Goal: Task Accomplishment & Management: Complete application form

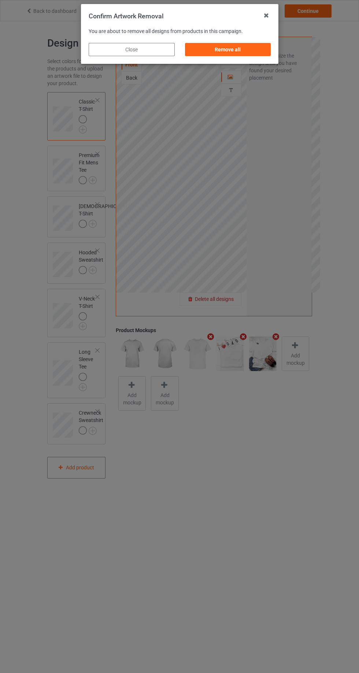
click at [258, 50] on div "Remove all" at bounding box center [228, 49] width 86 height 13
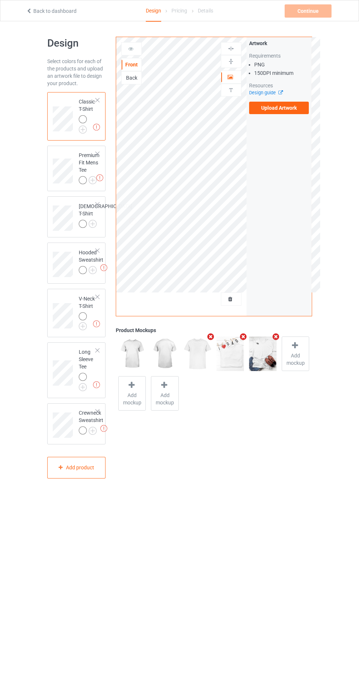
click at [0, 0] on img at bounding box center [0, 0] width 0 height 0
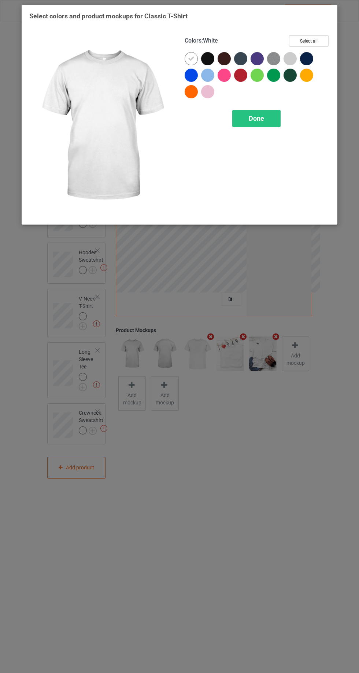
click at [191, 58] on icon at bounding box center [191, 58] width 7 height 7
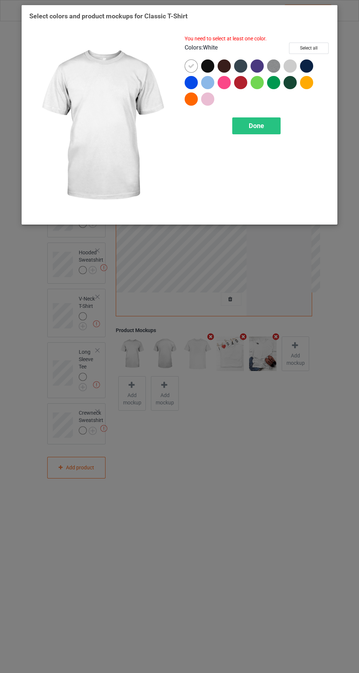
click at [279, 65] on img at bounding box center [273, 65] width 13 height 13
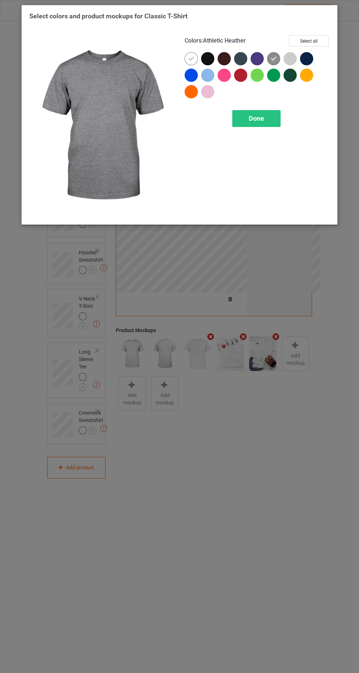
click at [287, 58] on div at bounding box center [290, 58] width 13 height 13
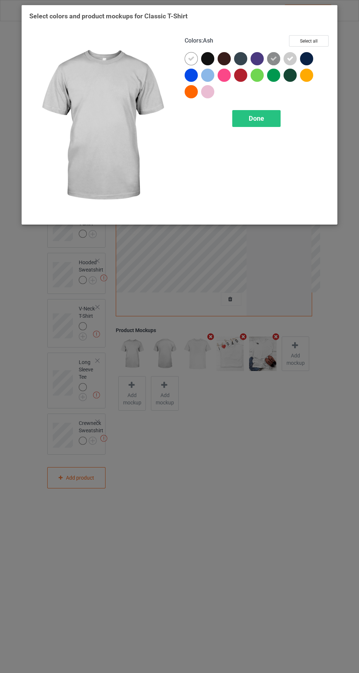
click at [275, 81] on div at bounding box center [273, 75] width 13 height 13
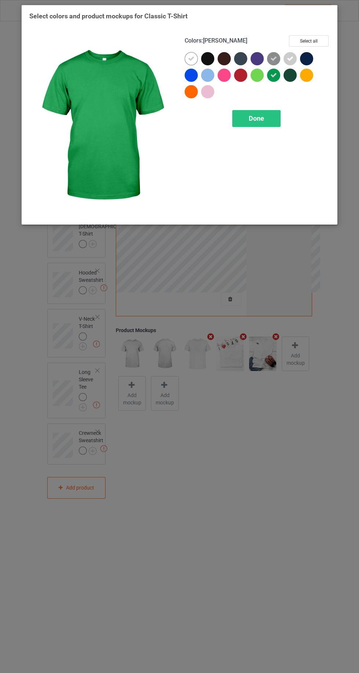
click at [253, 78] on div at bounding box center [257, 75] width 13 height 13
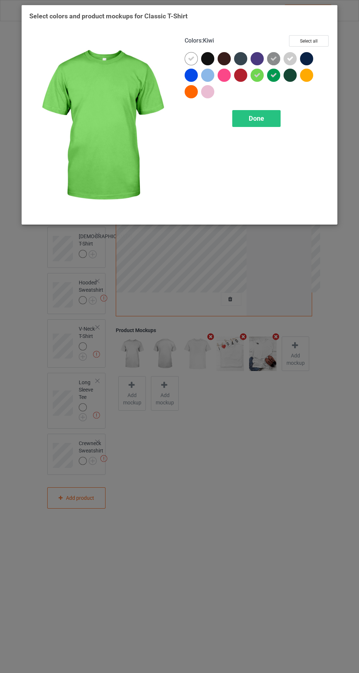
click at [191, 58] on icon at bounding box center [191, 58] width 7 height 7
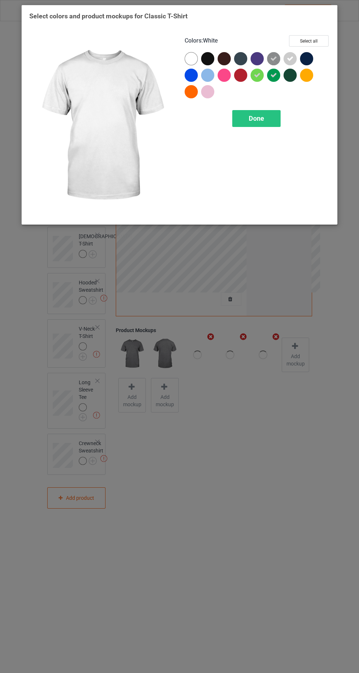
click at [188, 58] on div at bounding box center [191, 58] width 13 height 13
click at [245, 113] on div "Done" at bounding box center [257, 118] width 48 height 17
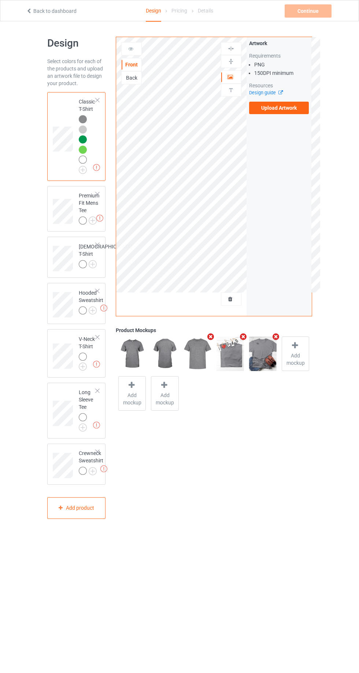
click at [0, 0] on img at bounding box center [0, 0] width 0 height 0
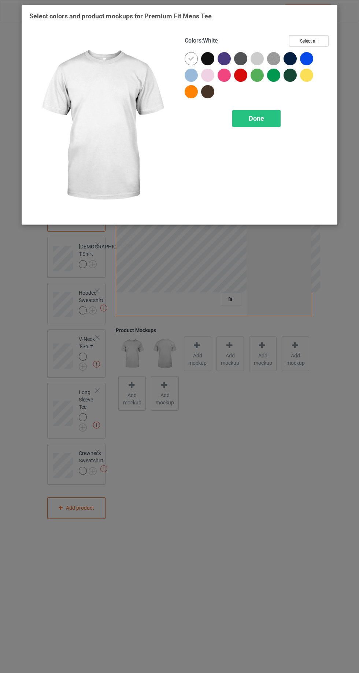
click at [261, 55] on div at bounding box center [257, 58] width 13 height 13
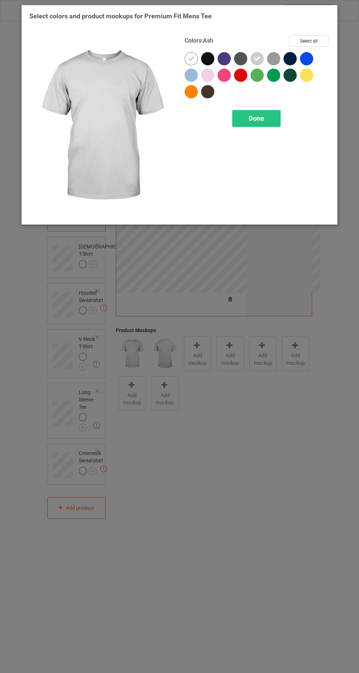
click at [275, 56] on img at bounding box center [273, 58] width 13 height 13
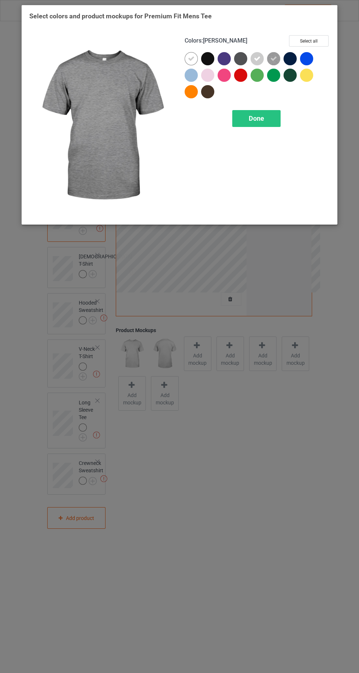
click at [274, 75] on div at bounding box center [273, 75] width 13 height 13
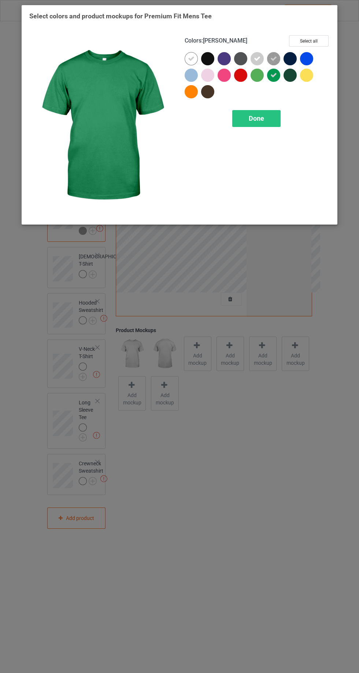
click at [252, 76] on div at bounding box center [257, 75] width 13 height 13
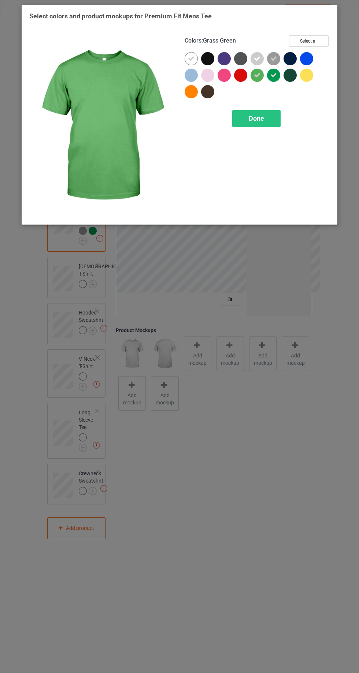
click at [260, 116] on span "Done" at bounding box center [256, 118] width 15 height 8
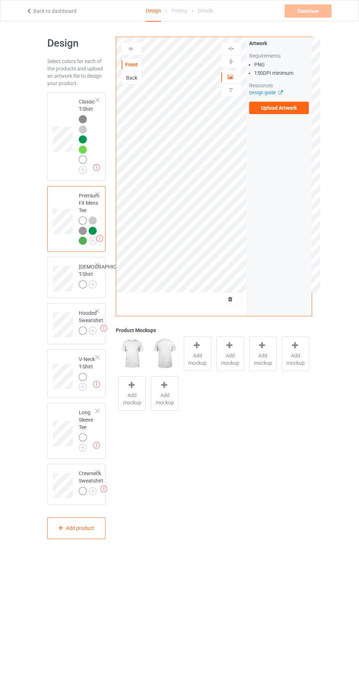
click at [0, 0] on img at bounding box center [0, 0] width 0 height 0
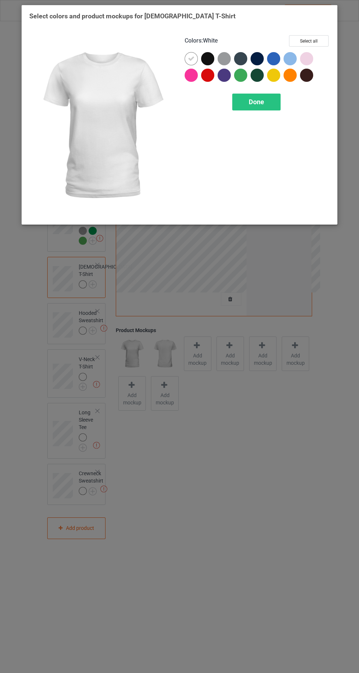
click at [239, 73] on div at bounding box center [240, 75] width 13 height 13
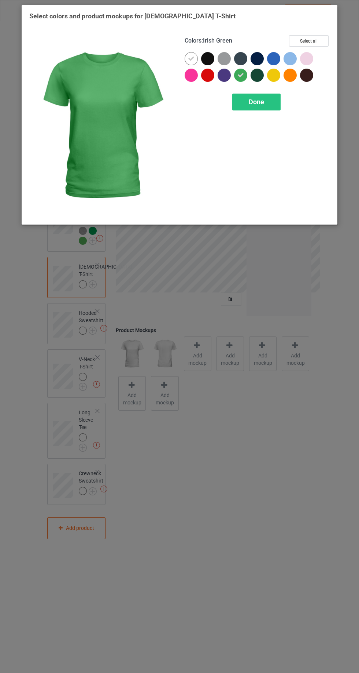
click at [221, 59] on div at bounding box center [224, 58] width 13 height 13
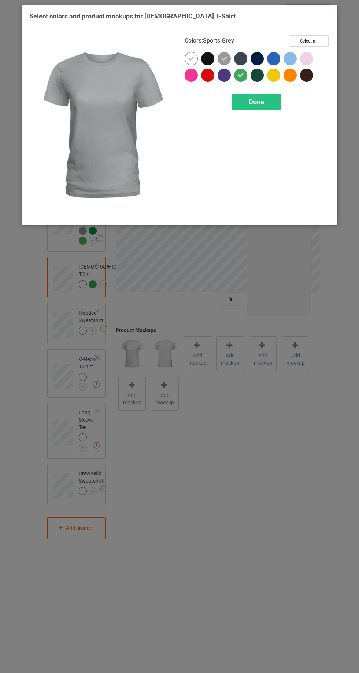
click at [252, 102] on span "Done" at bounding box center [256, 102] width 15 height 8
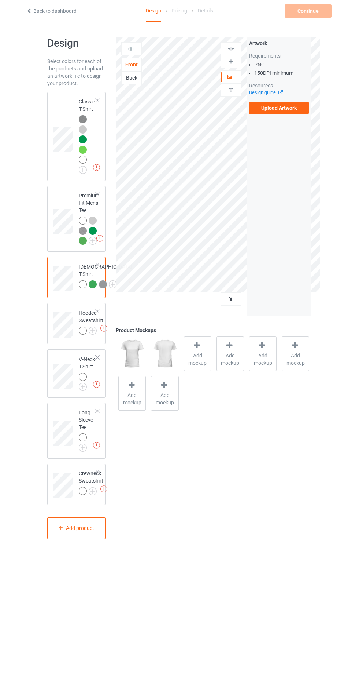
click at [88, 337] on div at bounding box center [84, 331] width 10 height 10
click at [0, 0] on img at bounding box center [0, 0] width 0 height 0
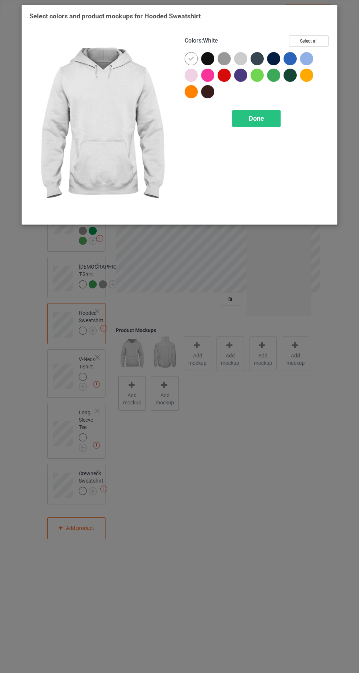
click at [222, 55] on div at bounding box center [224, 58] width 13 height 13
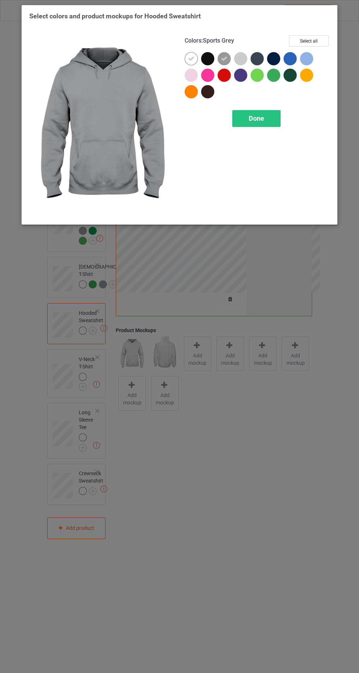
click at [235, 54] on div at bounding box center [242, 60] width 17 height 17
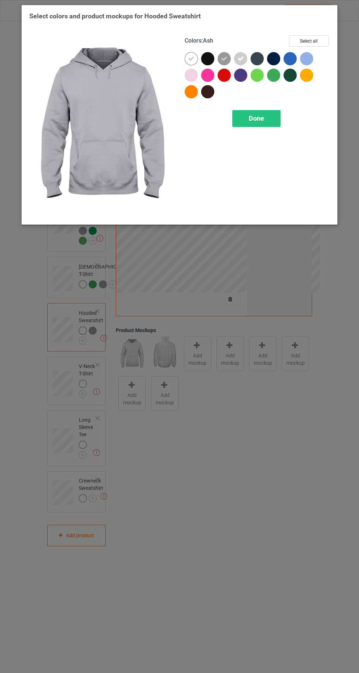
click at [256, 76] on div at bounding box center [257, 75] width 13 height 13
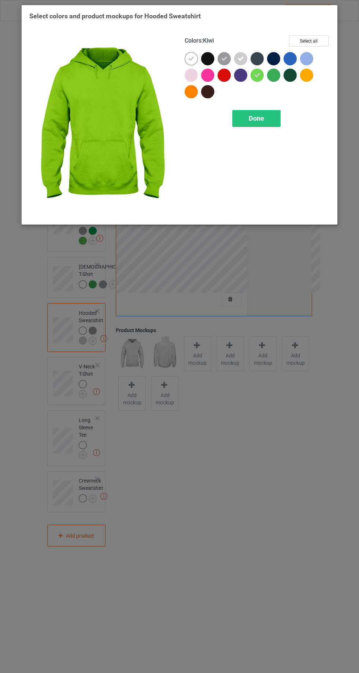
click at [274, 73] on div at bounding box center [273, 75] width 13 height 13
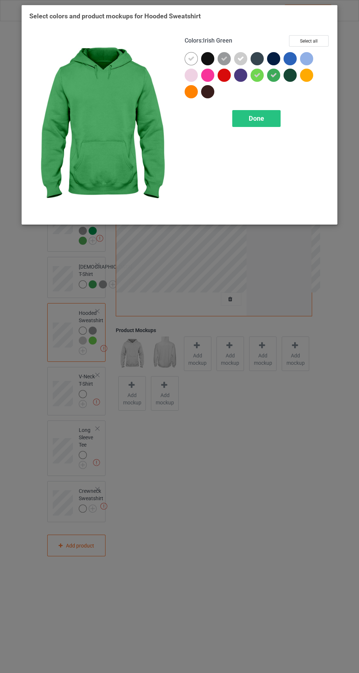
click at [255, 112] on div "Done" at bounding box center [257, 118] width 48 height 17
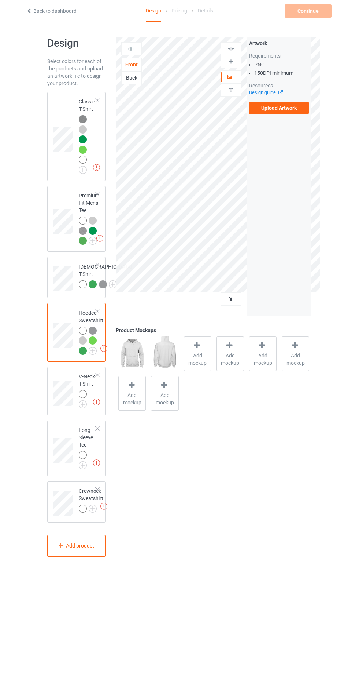
click at [0, 0] on img at bounding box center [0, 0] width 0 height 0
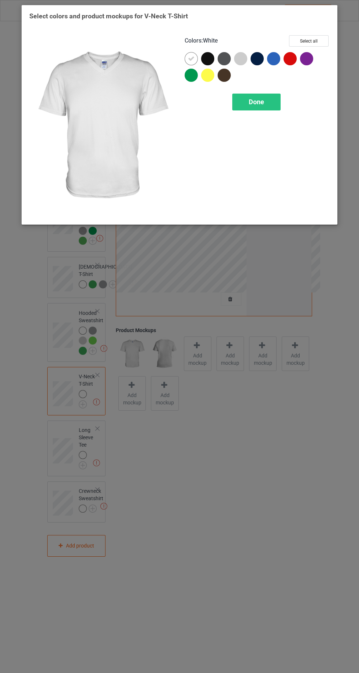
click at [190, 76] on div at bounding box center [191, 75] width 13 height 13
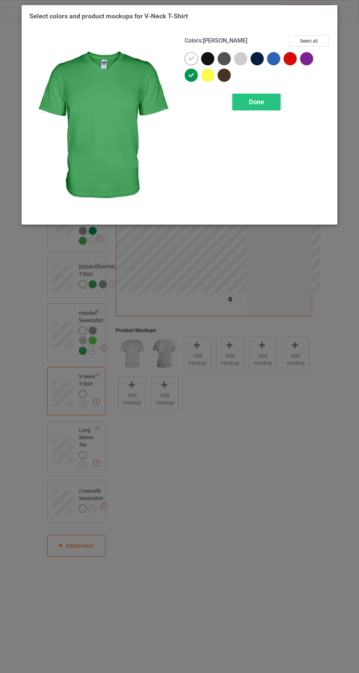
click at [237, 53] on div at bounding box center [242, 60] width 17 height 17
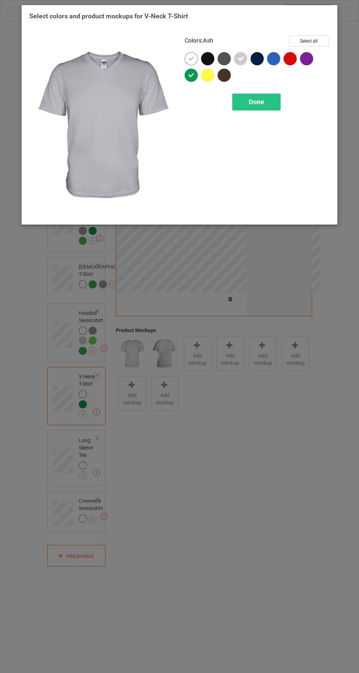
click at [250, 94] on div "Done" at bounding box center [257, 102] width 48 height 17
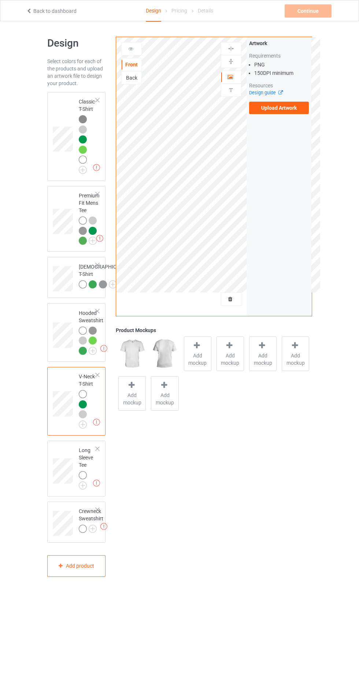
click at [0, 0] on img at bounding box center [0, 0] width 0 height 0
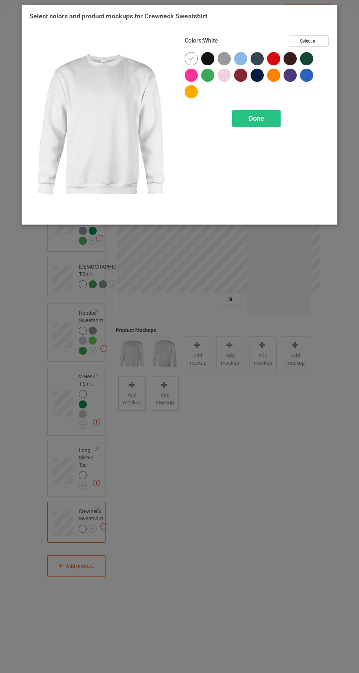
click at [209, 74] on div at bounding box center [207, 75] width 13 height 13
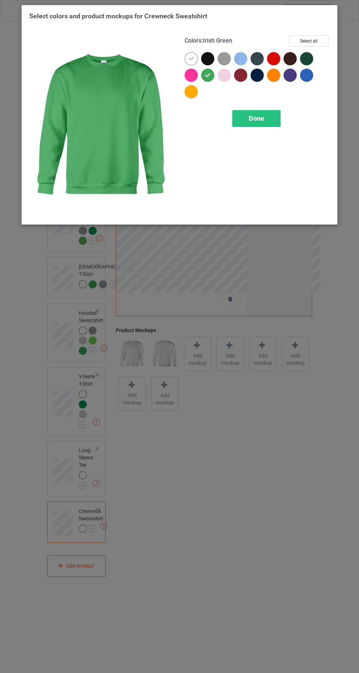
click at [220, 57] on div at bounding box center [224, 58] width 13 height 13
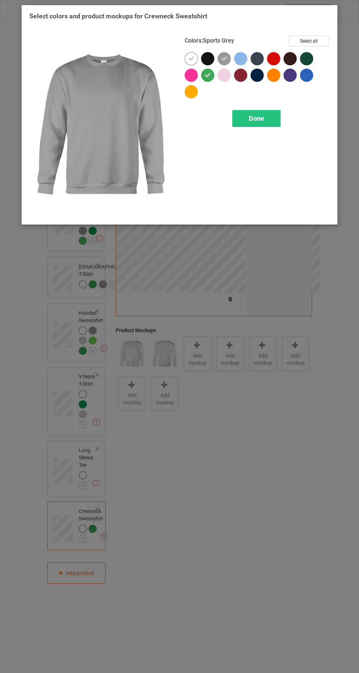
click at [250, 112] on div "Done" at bounding box center [257, 118] width 48 height 17
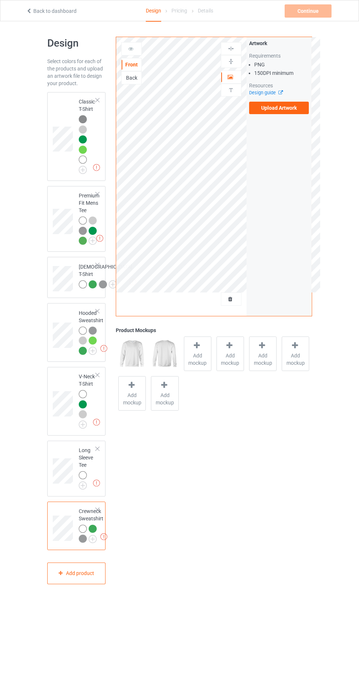
click at [0, 0] on img at bounding box center [0, 0] width 0 height 0
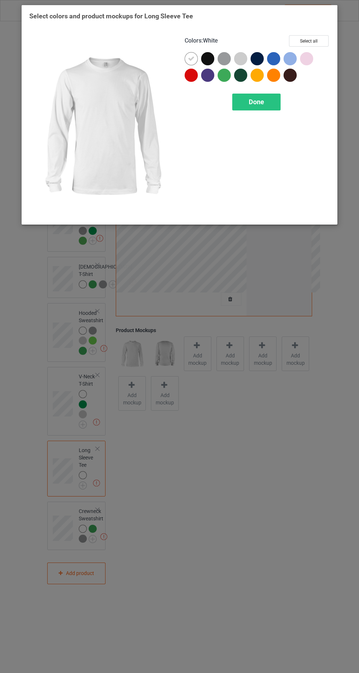
click at [236, 55] on div at bounding box center [240, 58] width 13 height 13
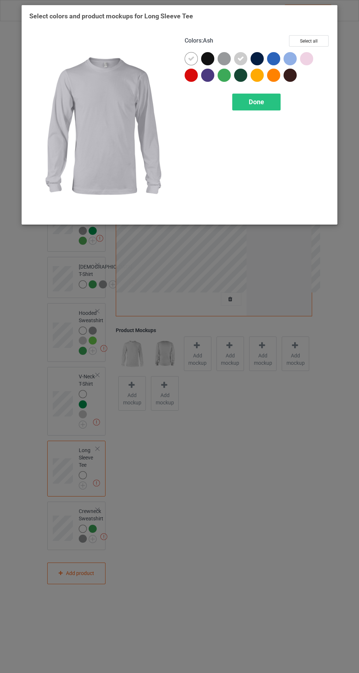
click at [220, 62] on div at bounding box center [224, 58] width 13 height 13
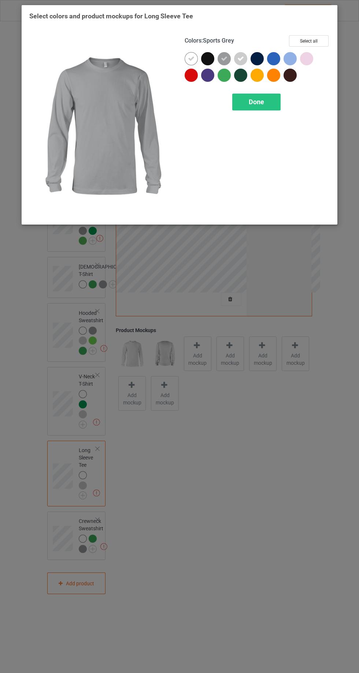
click at [214, 76] on div at bounding box center [207, 75] width 13 height 13
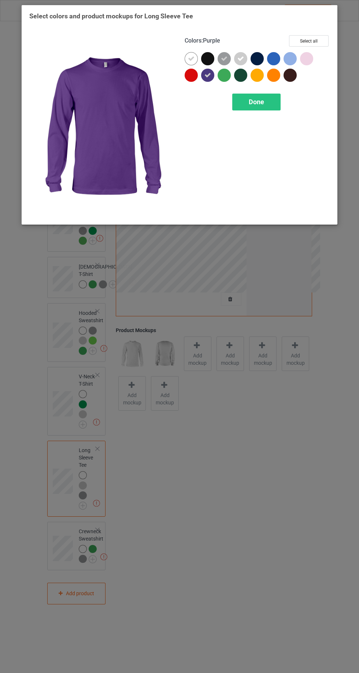
click at [215, 82] on div at bounding box center [209, 77] width 17 height 17
click at [208, 80] on div at bounding box center [207, 75] width 13 height 13
click at [208, 75] on icon at bounding box center [208, 75] width 7 height 7
click at [219, 74] on div at bounding box center [224, 75] width 13 height 13
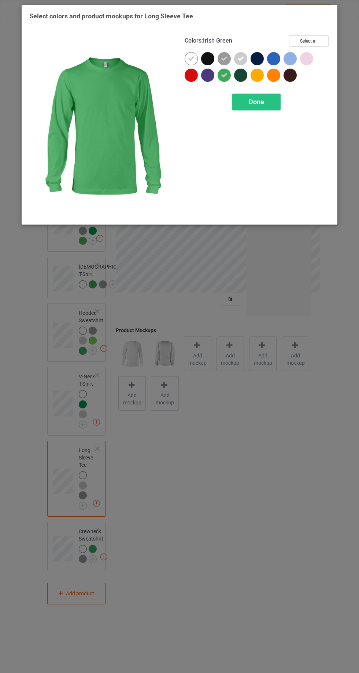
click at [254, 98] on span "Done" at bounding box center [256, 102] width 15 height 8
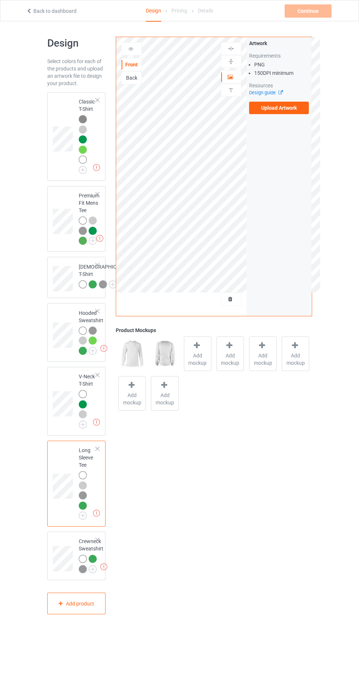
click at [83, 118] on img at bounding box center [83, 119] width 8 height 8
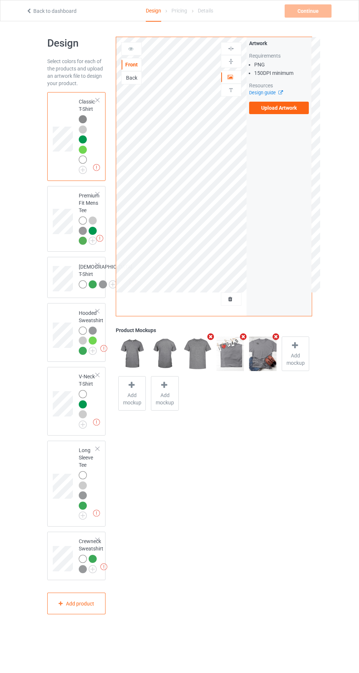
click at [296, 105] on label "Upload Artwork" at bounding box center [279, 108] width 60 height 12
click at [0, 0] on input "Upload Artwork" at bounding box center [0, 0] width 0 height 0
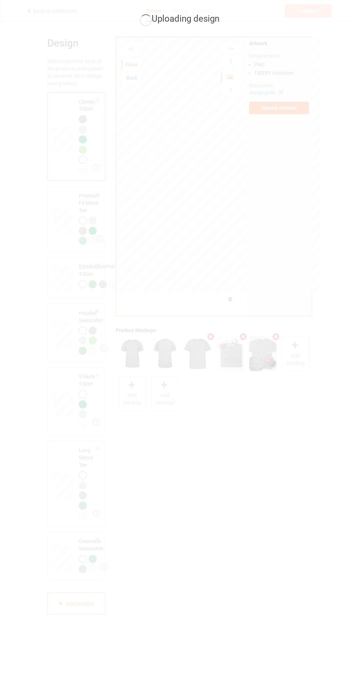
click at [200, 290] on div "Uploading design" at bounding box center [179, 336] width 359 height 673
click at [196, 256] on div "Uploading design" at bounding box center [179, 336] width 359 height 673
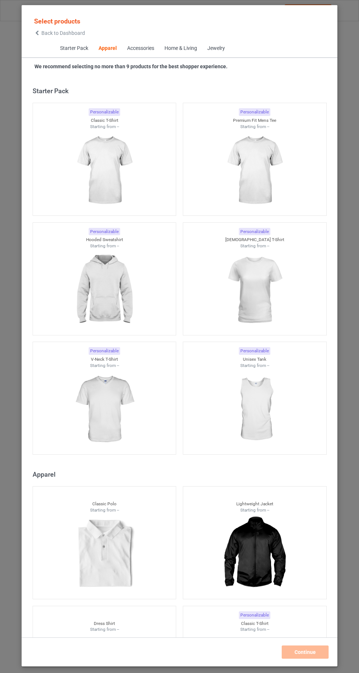
scroll to position [392, 0]
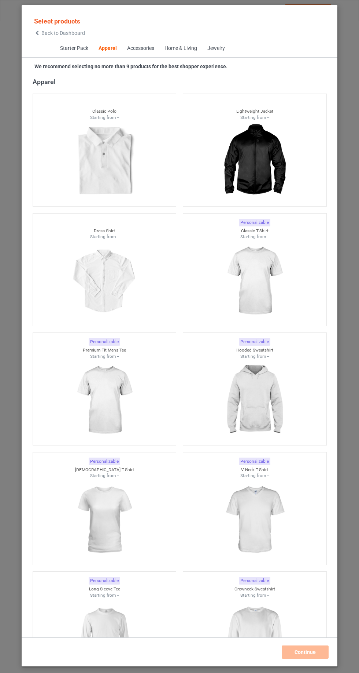
click at [37, 33] on icon at bounding box center [37, 32] width 6 height 5
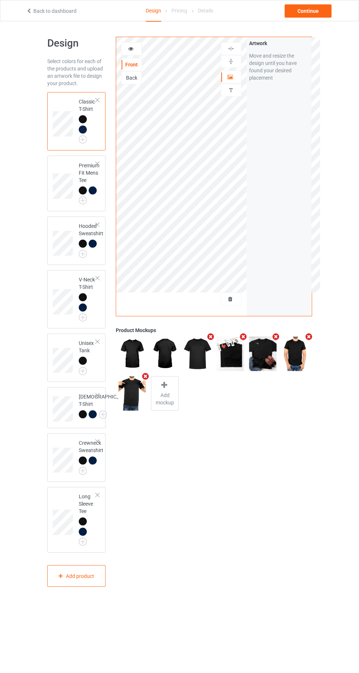
click at [87, 538] on div at bounding box center [84, 532] width 10 height 10
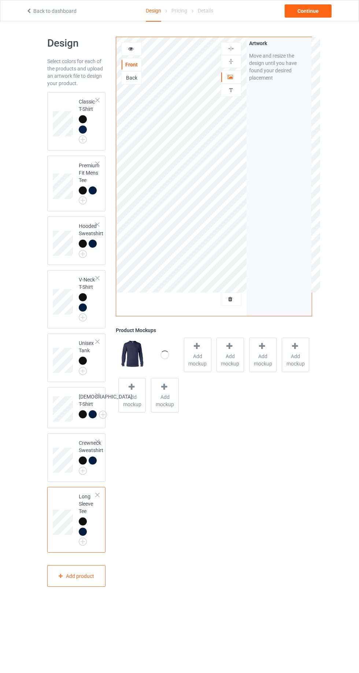
click at [82, 535] on div at bounding box center [83, 531] width 8 height 8
click at [0, 0] on img at bounding box center [0, 0] width 0 height 0
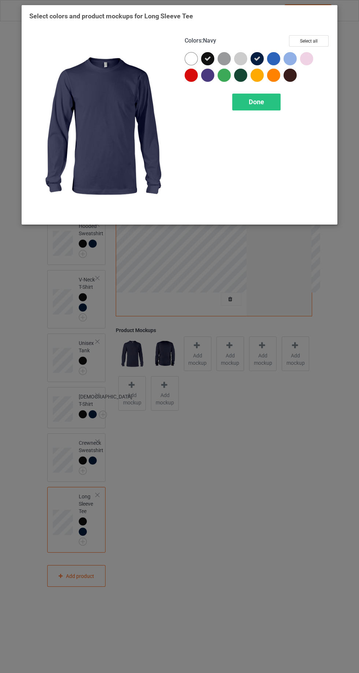
click at [242, 62] on div at bounding box center [240, 58] width 13 height 13
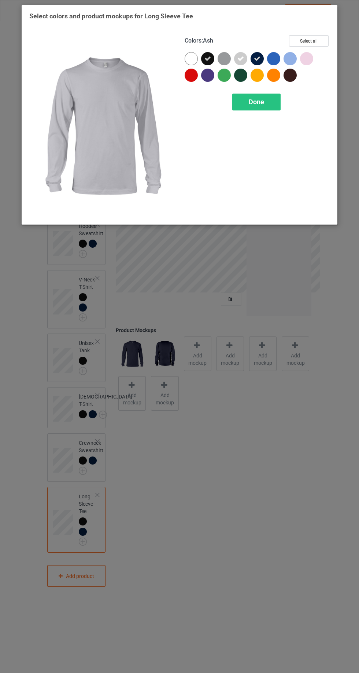
click at [228, 61] on div at bounding box center [224, 58] width 13 height 13
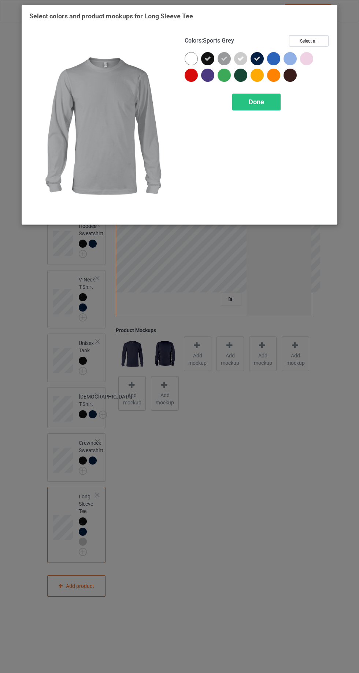
click at [208, 62] on icon at bounding box center [208, 58] width 7 height 7
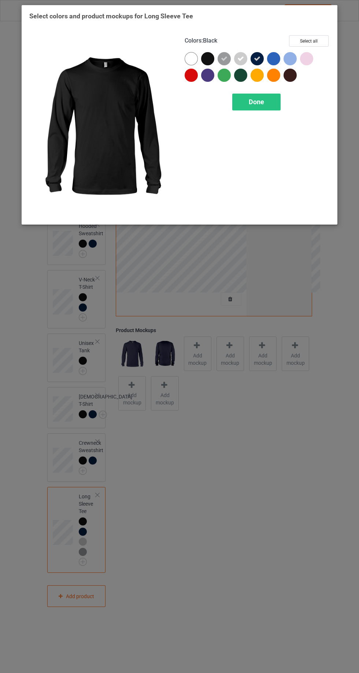
click at [258, 57] on icon at bounding box center [257, 58] width 7 height 7
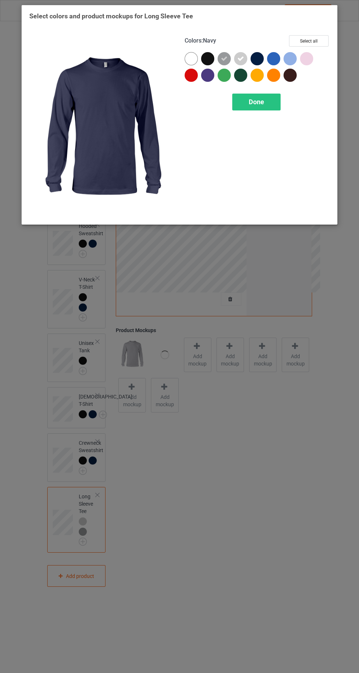
click at [220, 77] on div at bounding box center [224, 75] width 13 height 13
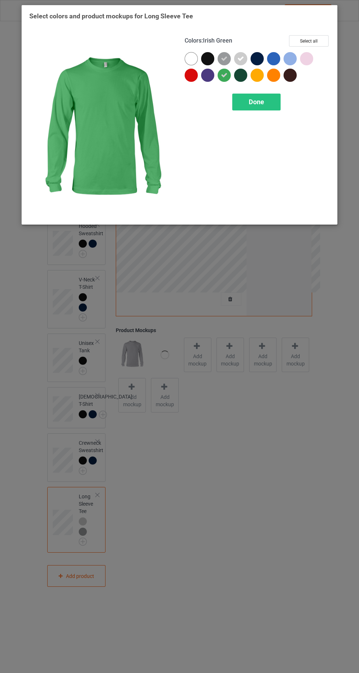
click at [188, 58] on div at bounding box center [191, 58] width 13 height 13
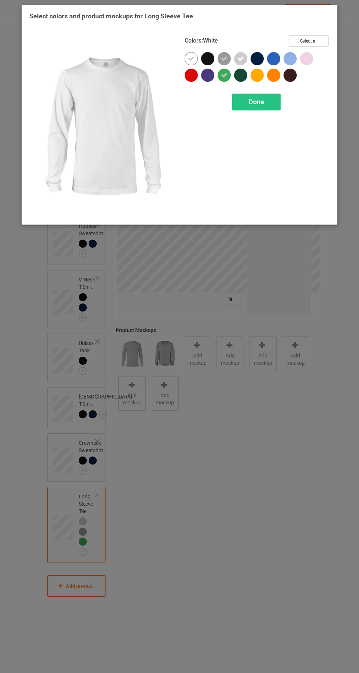
click at [251, 102] on span "Done" at bounding box center [256, 102] width 15 height 8
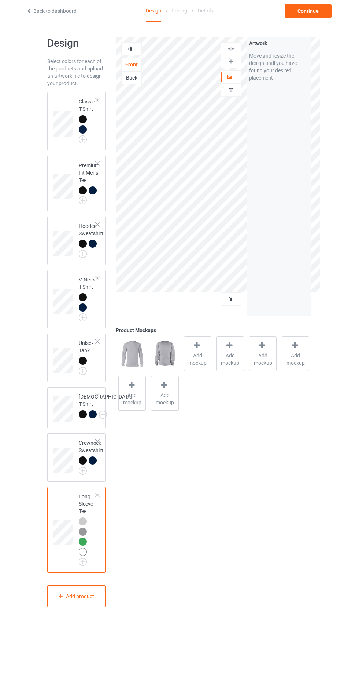
click at [0, 0] on img at bounding box center [0, 0] width 0 height 0
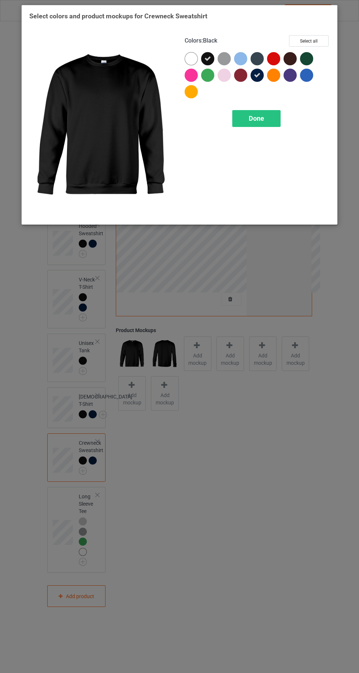
click at [223, 62] on div at bounding box center [224, 58] width 13 height 13
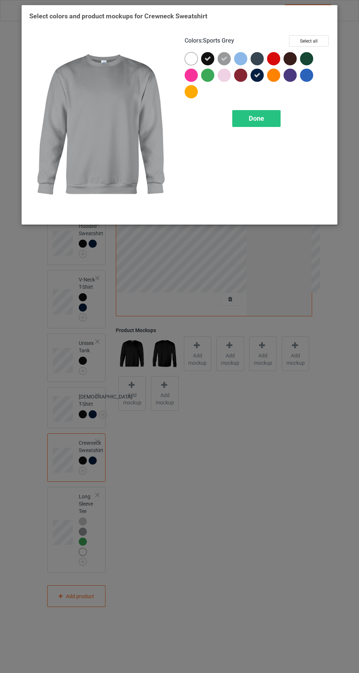
click at [205, 61] on icon at bounding box center [208, 58] width 7 height 7
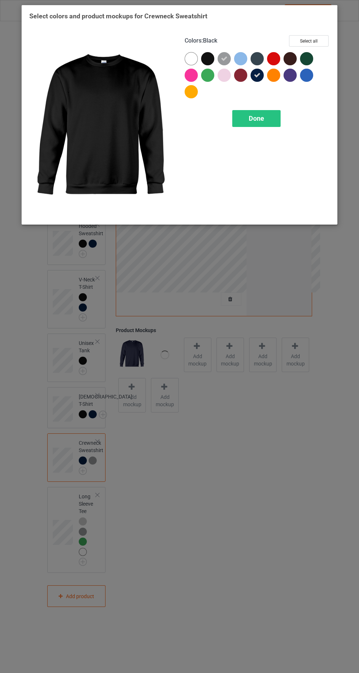
click at [208, 78] on div at bounding box center [207, 75] width 13 height 13
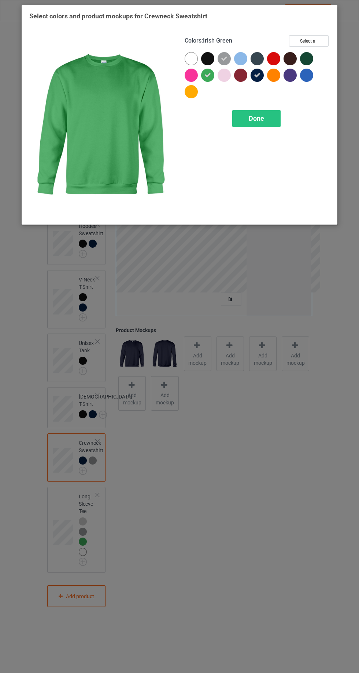
click at [187, 62] on div at bounding box center [191, 58] width 13 height 13
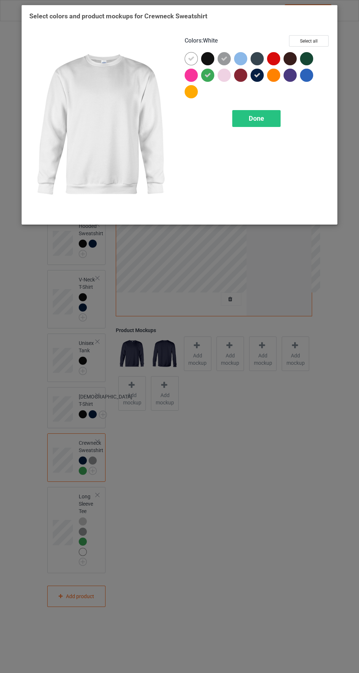
click at [256, 117] on span "Done" at bounding box center [256, 118] width 15 height 8
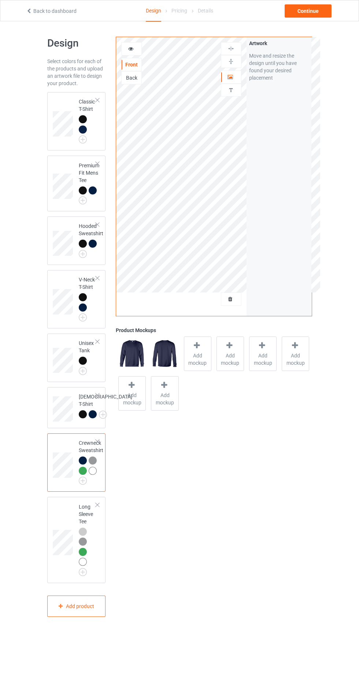
click at [0, 0] on img at bounding box center [0, 0] width 0 height 0
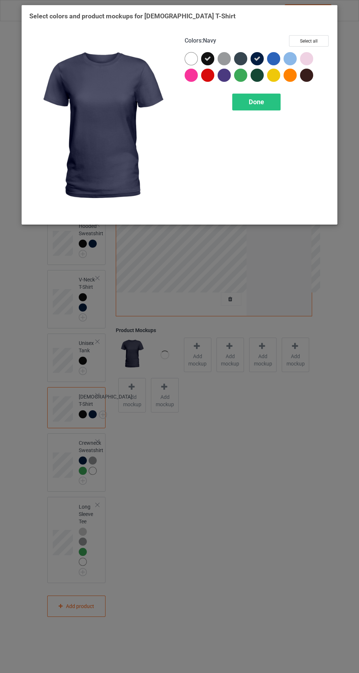
click at [222, 58] on div at bounding box center [224, 58] width 13 height 13
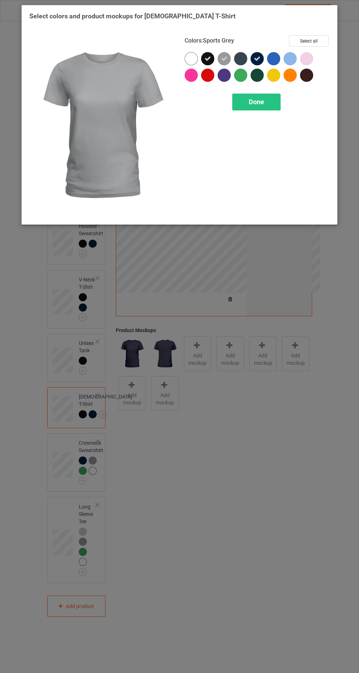
click at [207, 59] on icon at bounding box center [208, 58] width 7 height 7
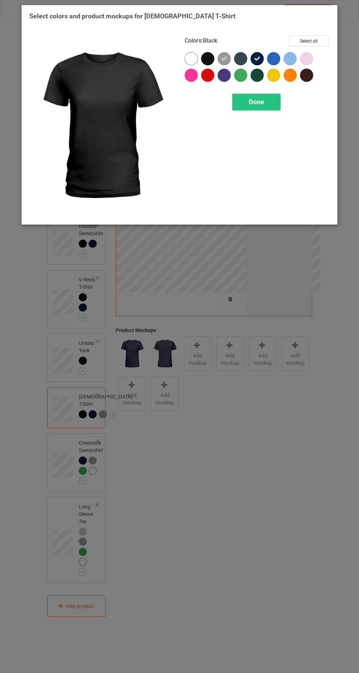
click at [259, 60] on icon at bounding box center [257, 58] width 7 height 7
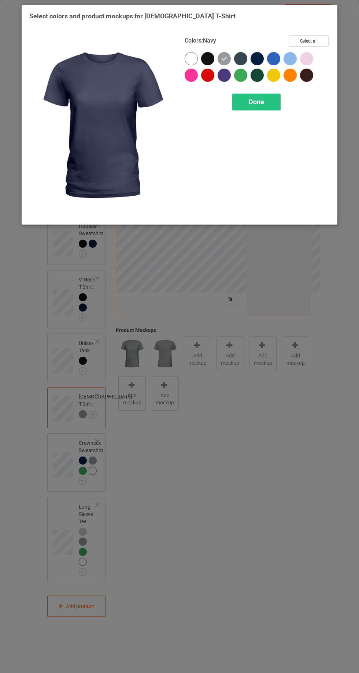
click at [237, 80] on div at bounding box center [240, 75] width 13 height 13
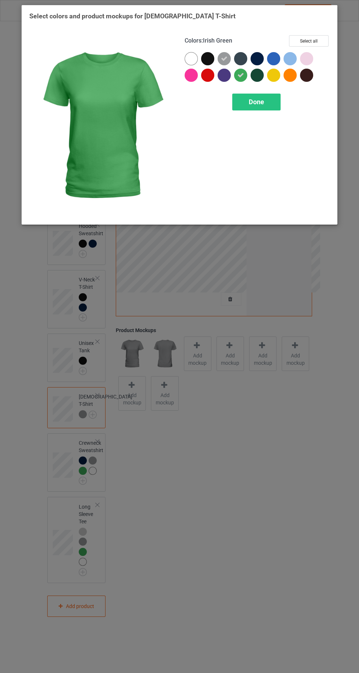
click at [252, 103] on span "Done" at bounding box center [256, 102] width 15 height 8
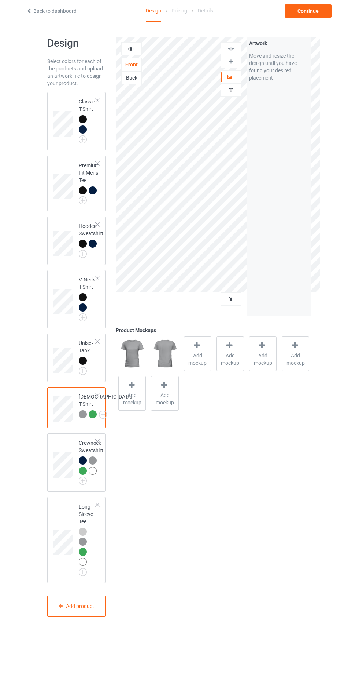
click at [0, 0] on img at bounding box center [0, 0] width 0 height 0
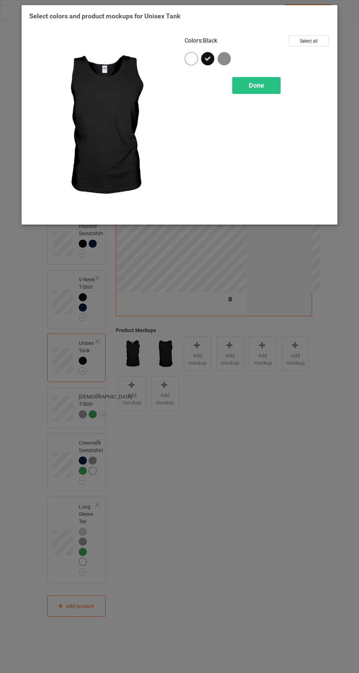
click at [221, 61] on img at bounding box center [224, 58] width 13 height 13
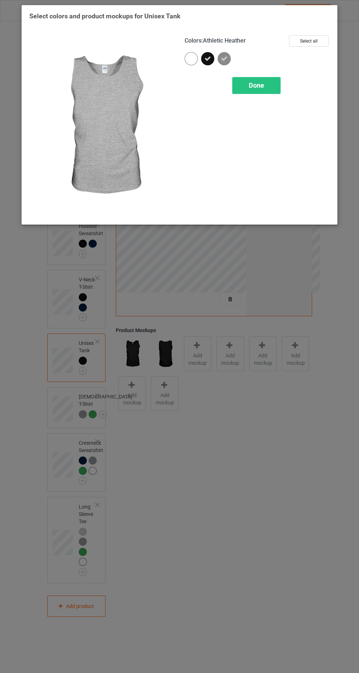
click at [208, 58] on icon at bounding box center [208, 58] width 7 height 7
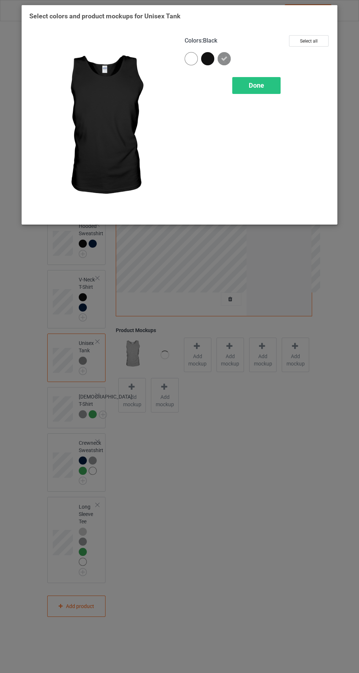
click at [189, 59] on div at bounding box center [191, 58] width 13 height 13
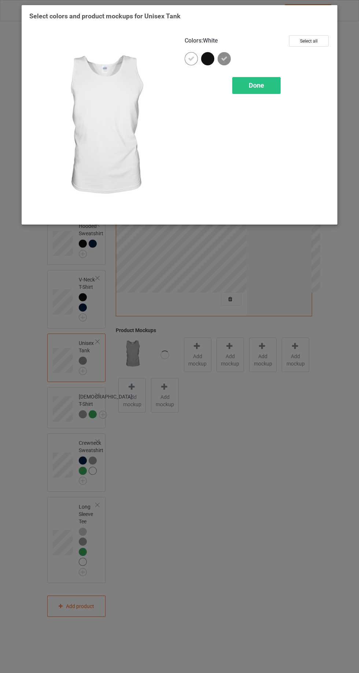
click at [256, 85] on span "Done" at bounding box center [256, 85] width 15 height 8
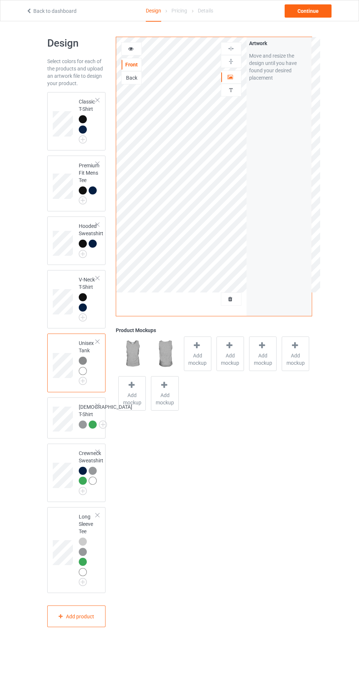
click at [0, 0] on img at bounding box center [0, 0] width 0 height 0
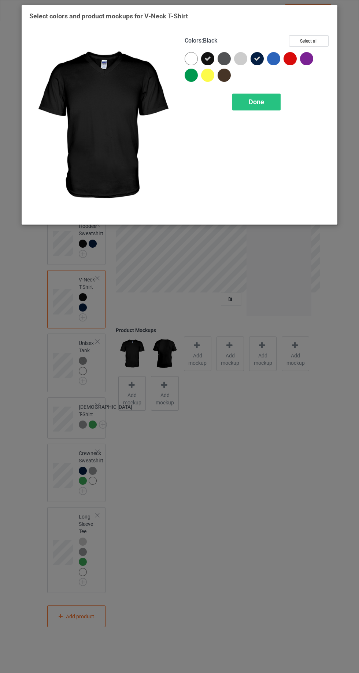
click at [237, 55] on div at bounding box center [240, 58] width 13 height 13
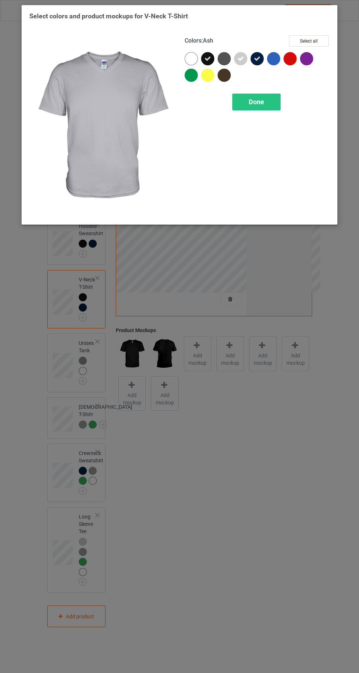
click at [257, 58] on icon at bounding box center [257, 58] width 7 height 7
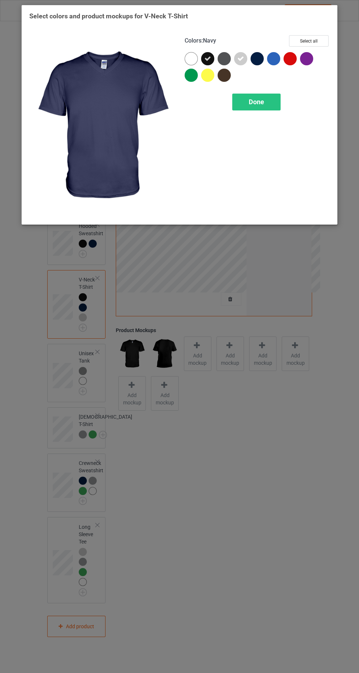
click at [208, 58] on icon at bounding box center [208, 58] width 7 height 7
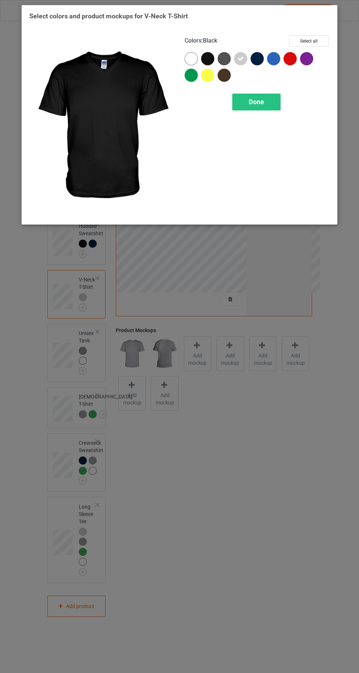
click at [188, 80] on div at bounding box center [191, 75] width 13 height 13
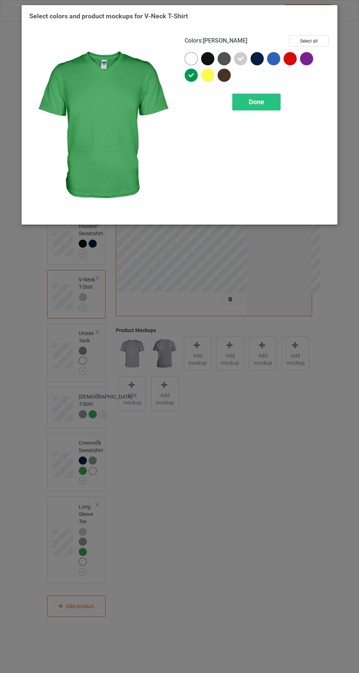
click at [187, 60] on div at bounding box center [191, 58] width 13 height 13
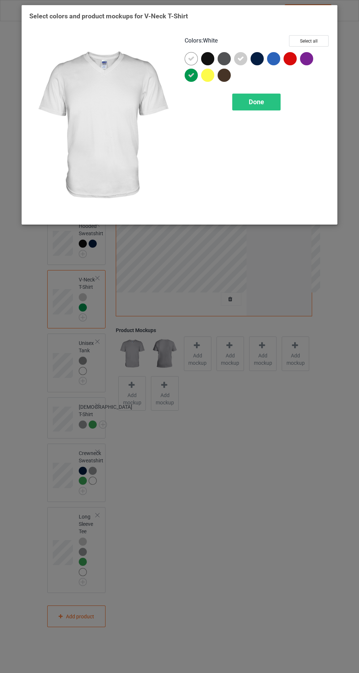
click at [247, 103] on div "Done" at bounding box center [257, 102] width 48 height 17
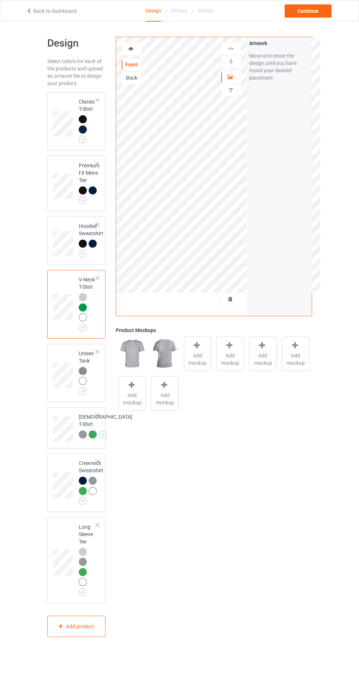
click at [0, 0] on img at bounding box center [0, 0] width 0 height 0
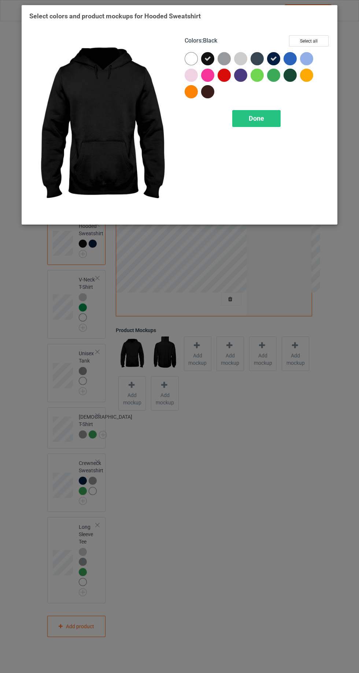
click at [223, 59] on div at bounding box center [224, 58] width 13 height 13
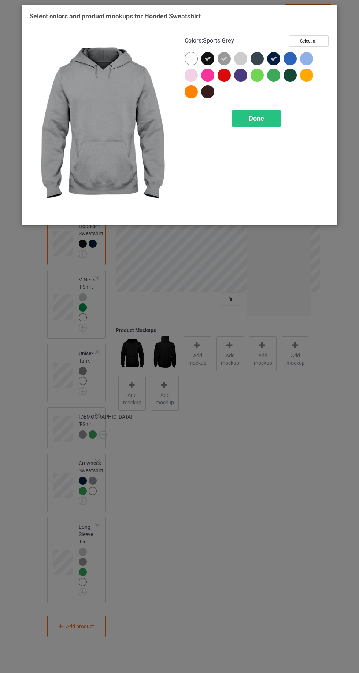
click at [238, 57] on div at bounding box center [240, 58] width 13 height 13
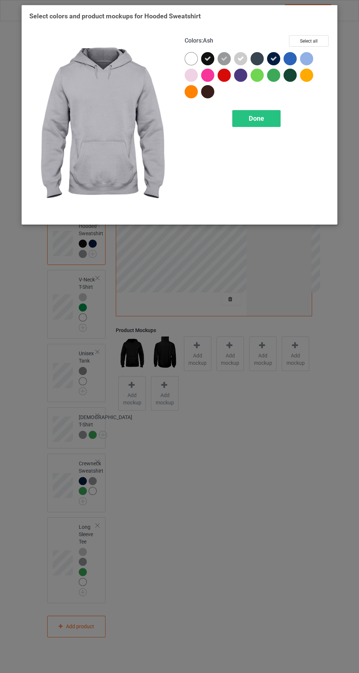
click at [208, 58] on icon at bounding box center [208, 58] width 7 height 7
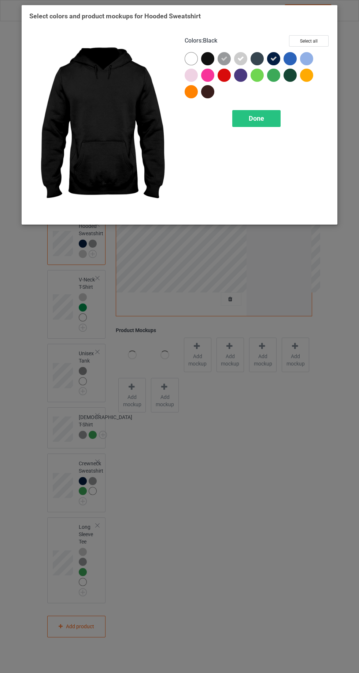
click at [274, 58] on icon at bounding box center [274, 58] width 7 height 7
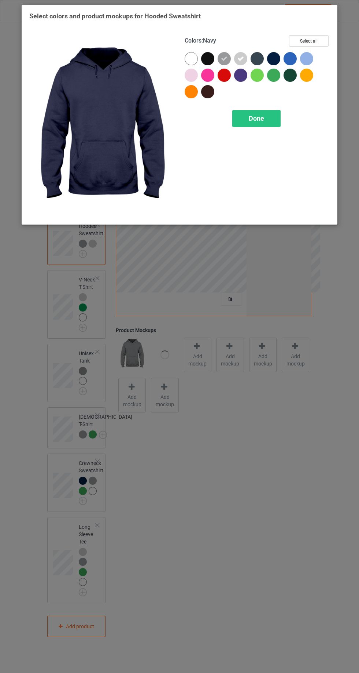
click at [256, 76] on div at bounding box center [257, 75] width 13 height 13
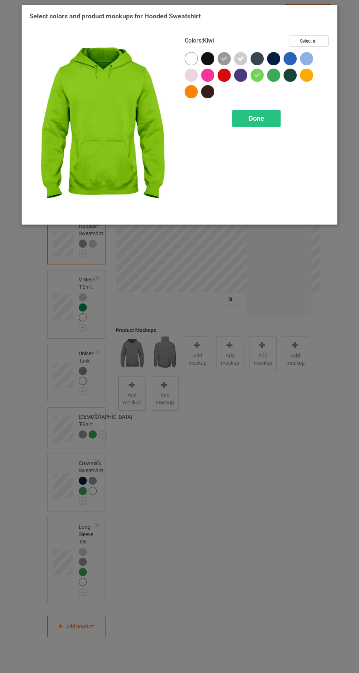
click at [274, 79] on div at bounding box center [273, 75] width 13 height 13
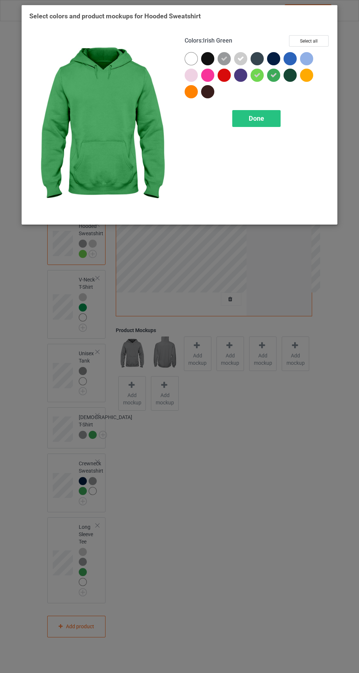
click at [257, 118] on span "Done" at bounding box center [256, 118] width 15 height 8
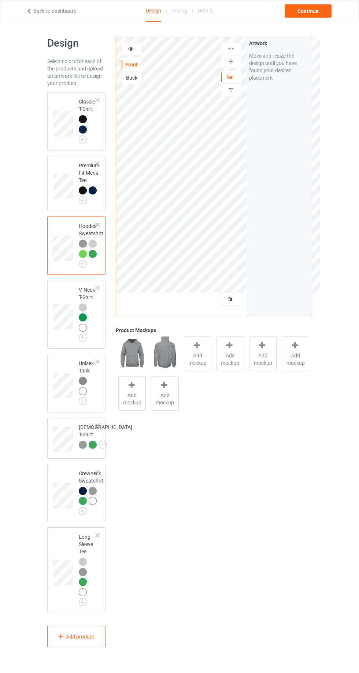
click at [0, 0] on img at bounding box center [0, 0] width 0 height 0
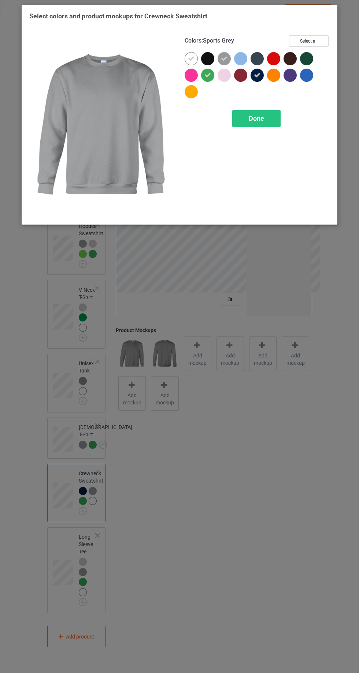
click at [257, 74] on icon at bounding box center [257, 75] width 7 height 7
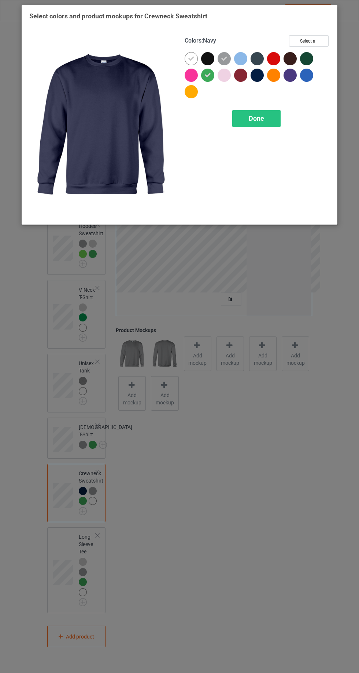
click at [257, 118] on span "Done" at bounding box center [256, 118] width 15 height 8
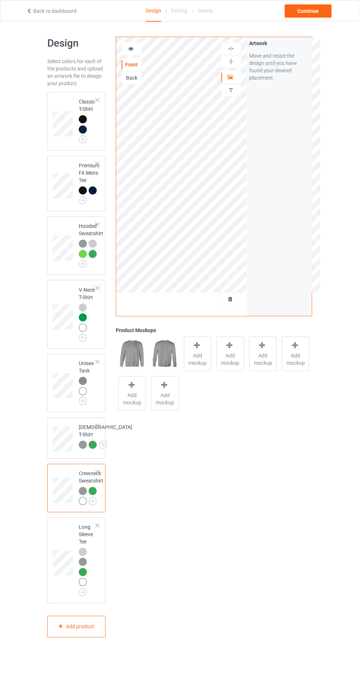
click at [0, 0] on img at bounding box center [0, 0] width 0 height 0
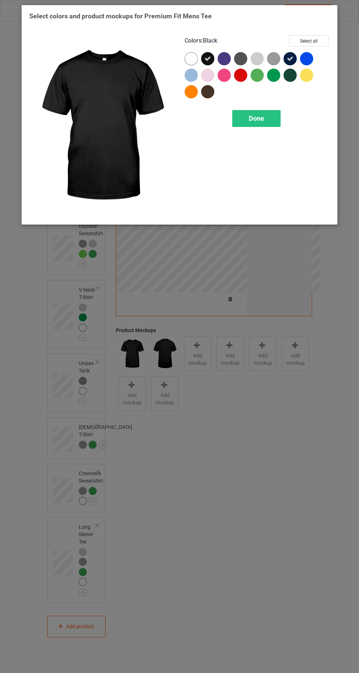
click at [274, 59] on img at bounding box center [273, 58] width 13 height 13
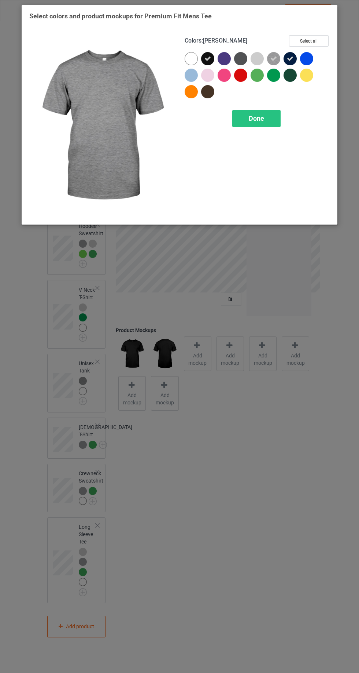
click at [256, 61] on div at bounding box center [257, 58] width 13 height 13
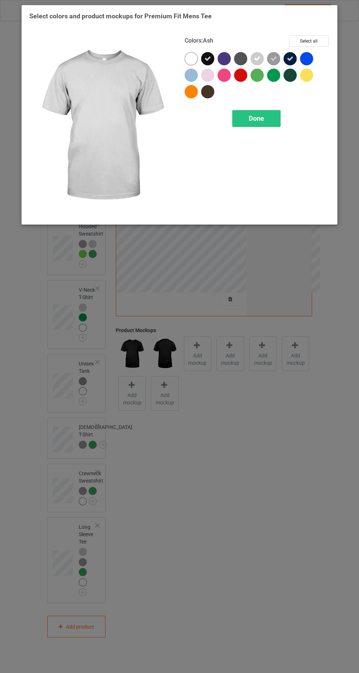
click at [260, 81] on div at bounding box center [259, 77] width 17 height 17
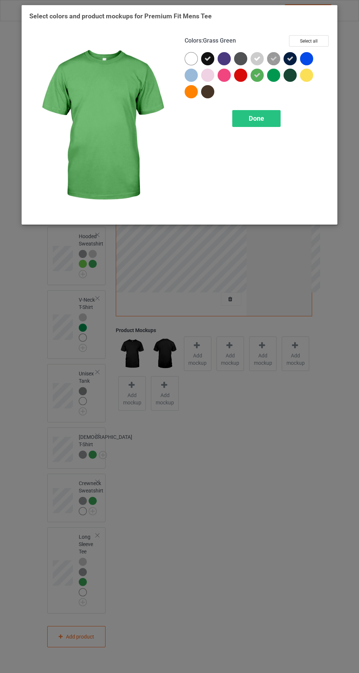
click at [274, 78] on div at bounding box center [273, 75] width 13 height 13
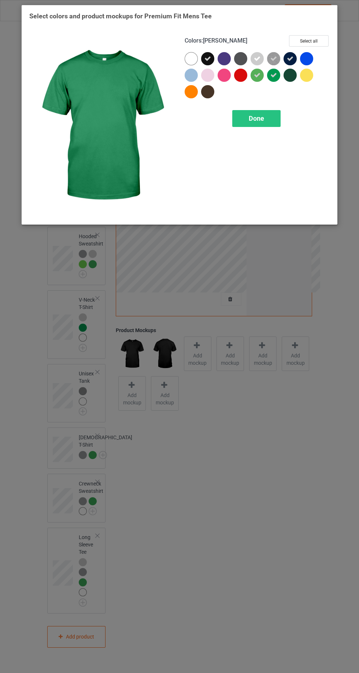
click at [291, 55] on icon at bounding box center [290, 58] width 7 height 7
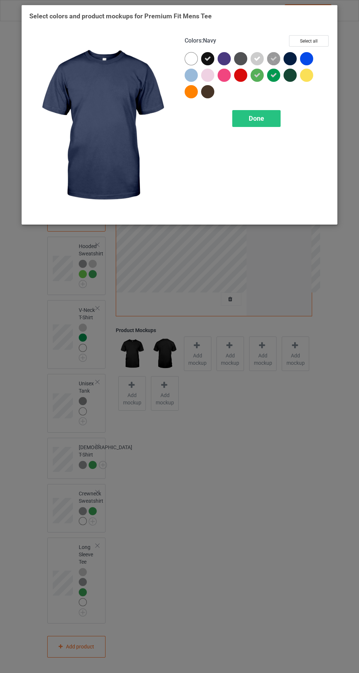
click at [208, 56] on icon at bounding box center [208, 58] width 7 height 7
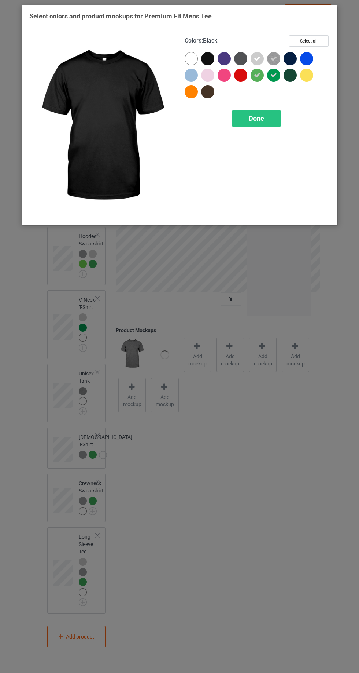
click at [186, 63] on div at bounding box center [193, 60] width 17 height 17
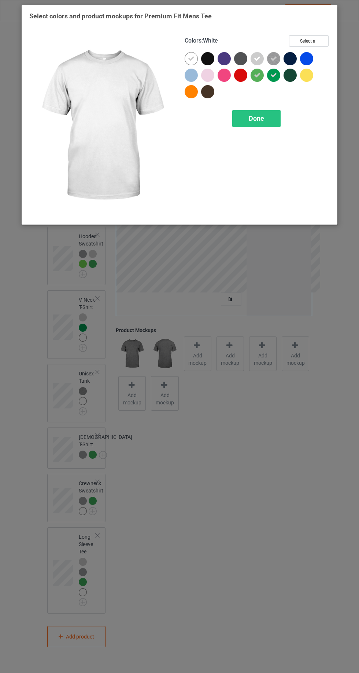
click at [245, 111] on div "Done" at bounding box center [257, 118] width 48 height 17
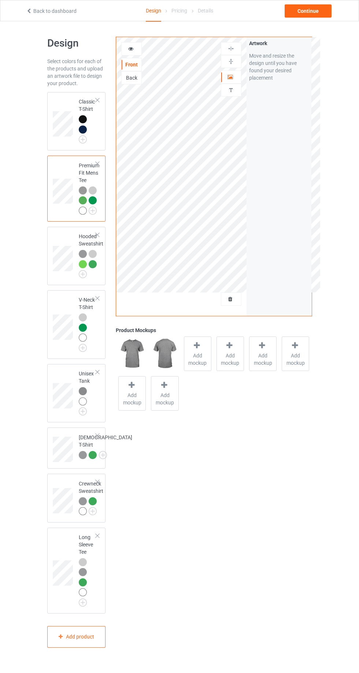
click at [0, 0] on img at bounding box center [0, 0] width 0 height 0
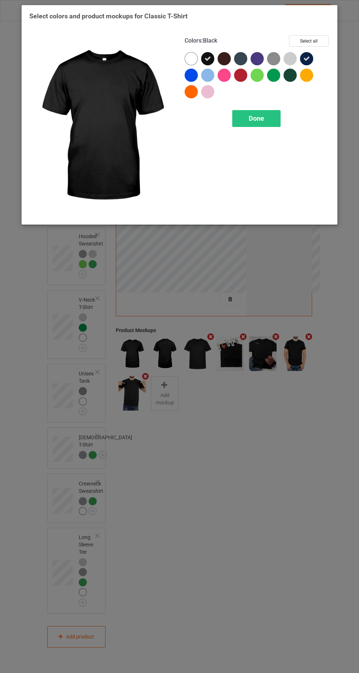
click at [296, 54] on div at bounding box center [292, 60] width 17 height 17
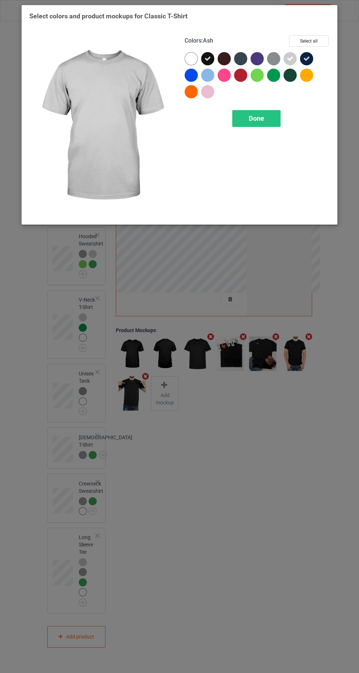
click at [272, 60] on img at bounding box center [273, 58] width 13 height 13
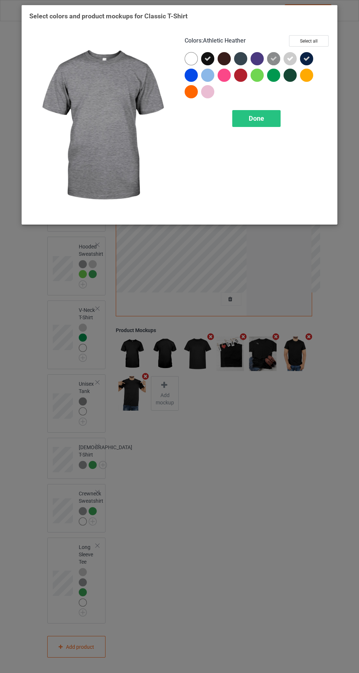
click at [260, 78] on div at bounding box center [257, 75] width 13 height 13
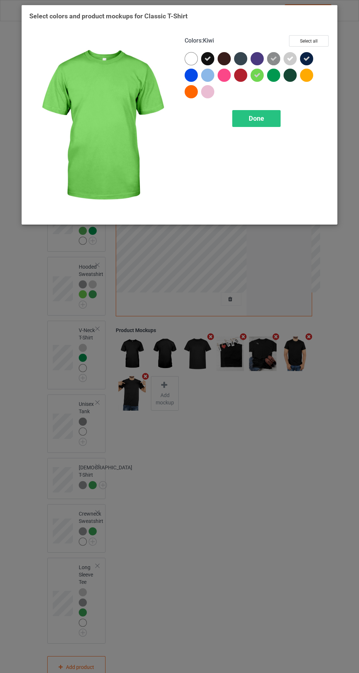
click at [277, 76] on div at bounding box center [273, 75] width 13 height 13
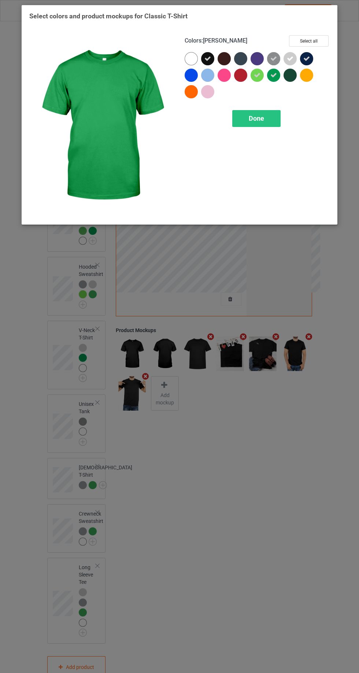
click at [205, 59] on icon at bounding box center [208, 58] width 7 height 7
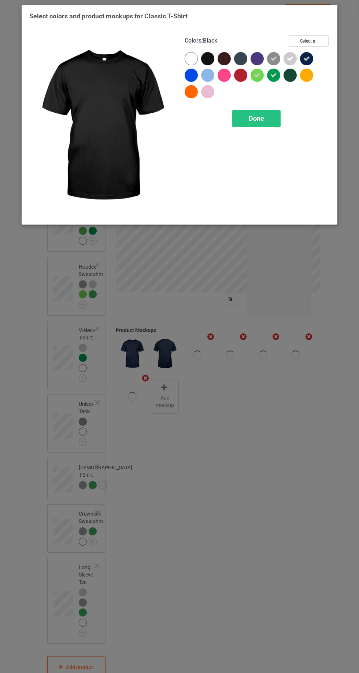
click at [313, 56] on div at bounding box center [306, 58] width 13 height 13
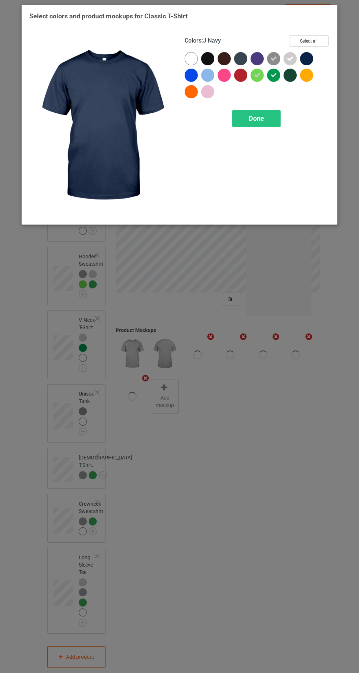
click at [188, 58] on div at bounding box center [191, 58] width 13 height 13
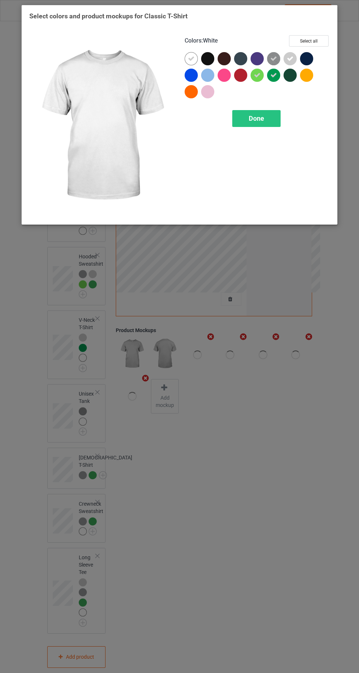
click at [251, 126] on div "Done" at bounding box center [257, 118] width 48 height 17
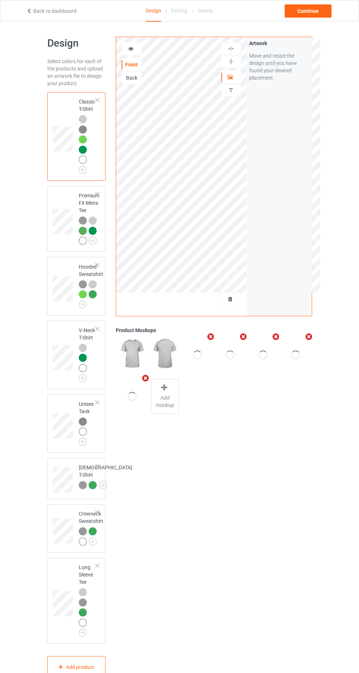
click at [237, 299] on div at bounding box center [231, 298] width 20 height 7
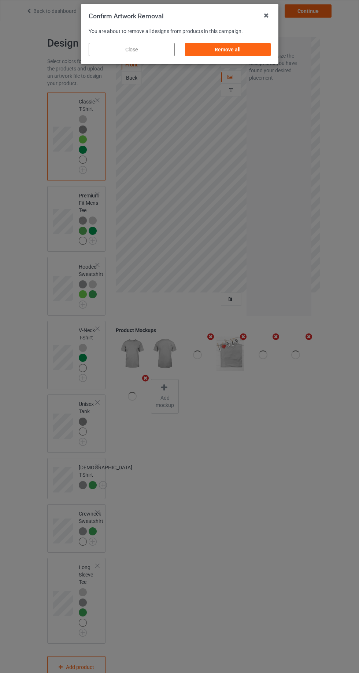
click at [253, 45] on div "Remove all" at bounding box center [228, 49] width 86 height 13
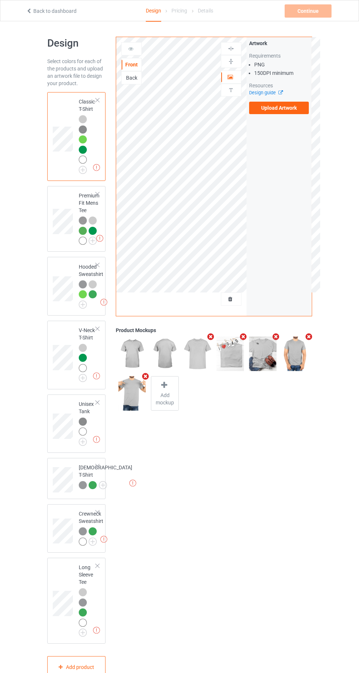
click at [286, 108] on label "Upload Artwork" at bounding box center [279, 108] width 60 height 12
click at [0, 0] on input "Upload Artwork" at bounding box center [0, 0] width 0 height 0
click at [282, 109] on label "Upload Artwork" at bounding box center [279, 108] width 60 height 12
click at [0, 0] on input "Upload Artwork" at bounding box center [0, 0] width 0 height 0
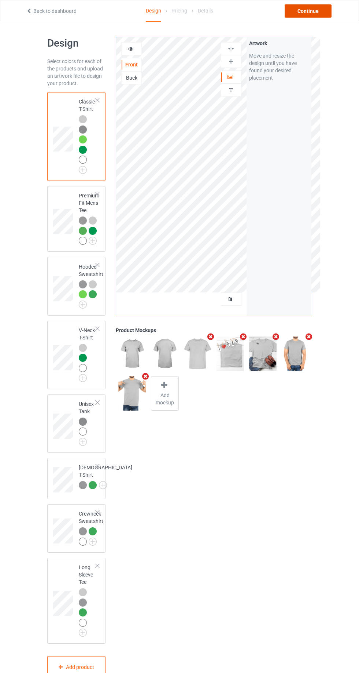
click at [312, 11] on div "Continue" at bounding box center [308, 10] width 47 height 13
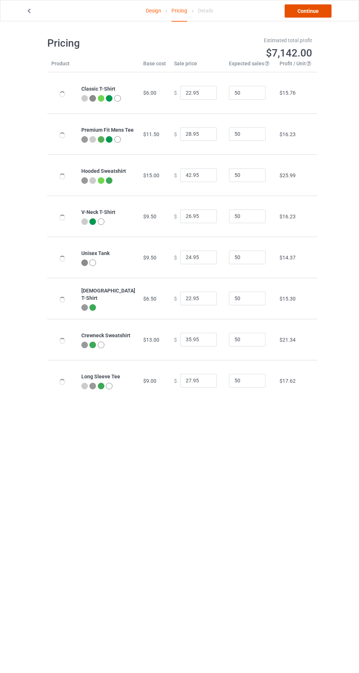
click at [312, 14] on link "Continue" at bounding box center [308, 10] width 47 height 13
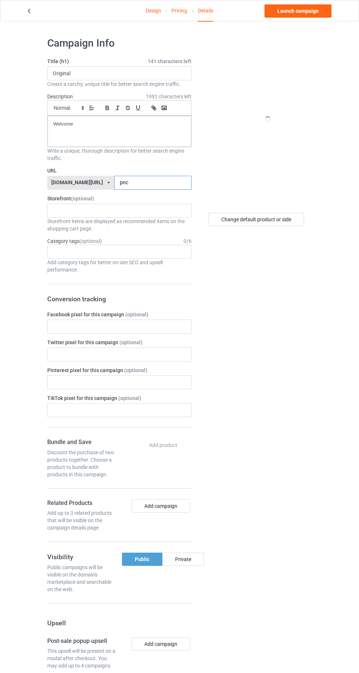
click at [155, 183] on input "pnc" at bounding box center [152, 183] width 77 height 14
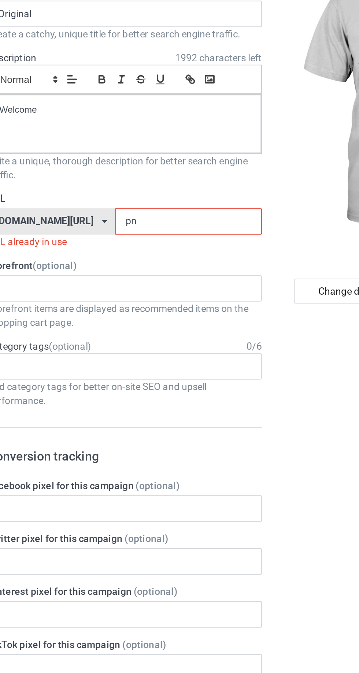
type input "p"
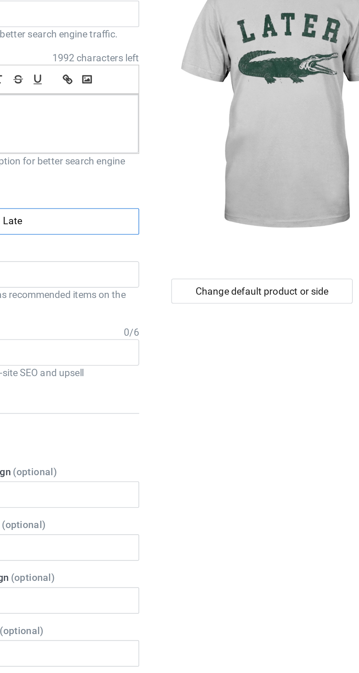
type input "Later"
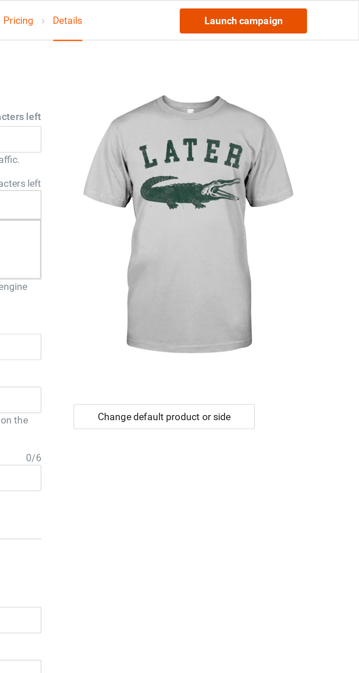
click at [308, 16] on link "Launch campaign" at bounding box center [298, 10] width 67 height 13
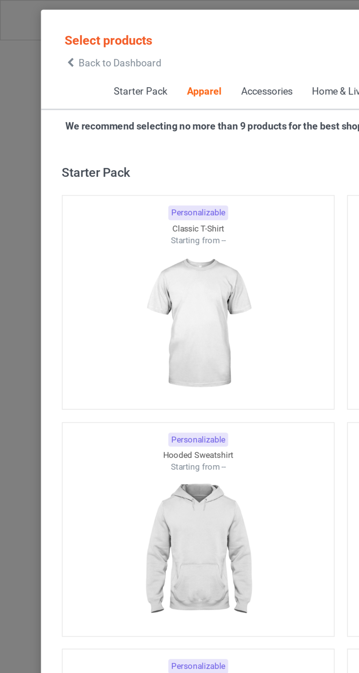
scroll to position [392, 0]
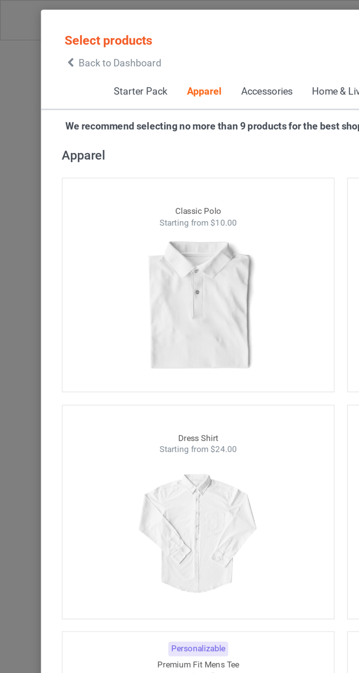
click at [43, 34] on span "Back to Dashboard" at bounding box center [63, 33] width 44 height 6
